Goal: Obtain resource: Download file/media

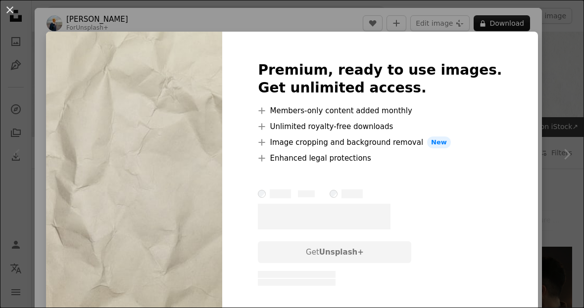
scroll to position [57, 0]
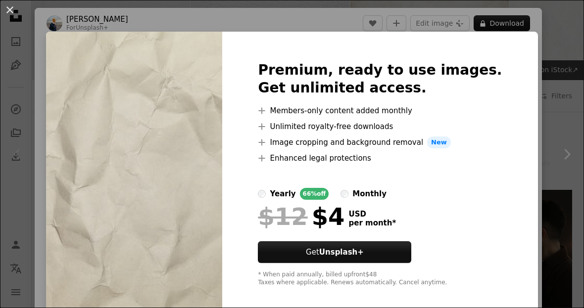
click at [508, 180] on div "Premium, ready to use images. Get unlimited access. A plus sign Members-only co…" at bounding box center [379, 174] width 315 height 285
click at [91, 30] on div "An X shape Premium, ready to use images. Get unlimited access. A plus sign Memb…" at bounding box center [292, 154] width 584 height 308
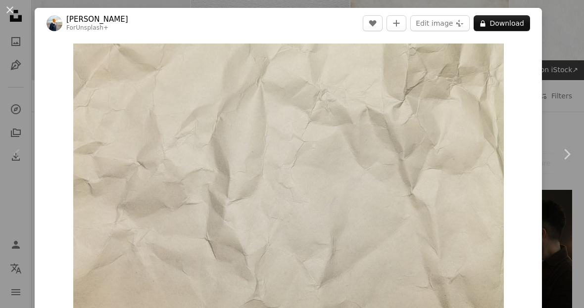
click at [16, 8] on button "An X shape" at bounding box center [10, 10] width 12 height 12
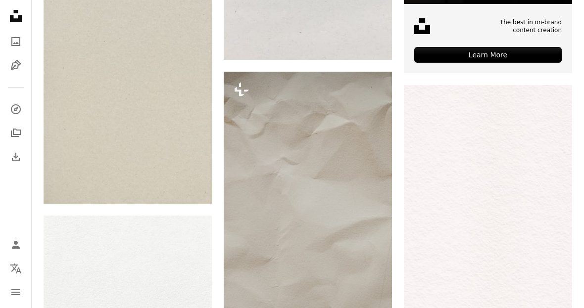
scroll to position [412, 0]
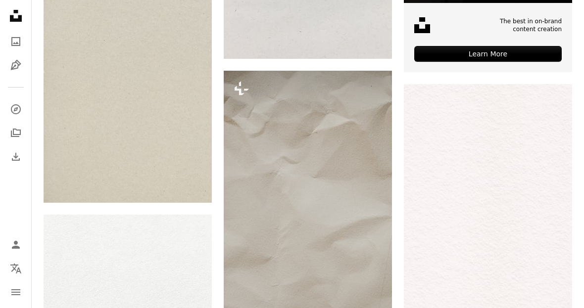
click at [350, 222] on img at bounding box center [308, 197] width 168 height 252
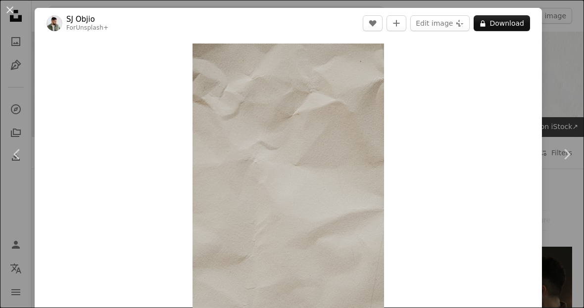
click at [13, 7] on button "An X shape" at bounding box center [10, 10] width 12 height 12
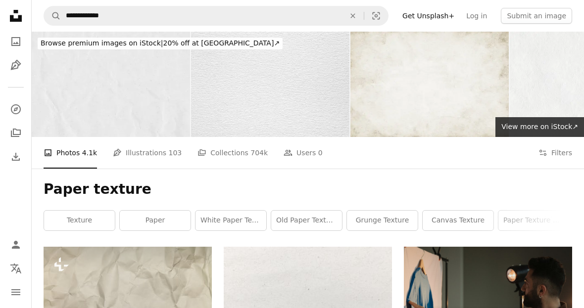
click at [314, 104] on img at bounding box center [270, 84] width 158 height 105
